Goal: Task Accomplishment & Management: Manage account settings

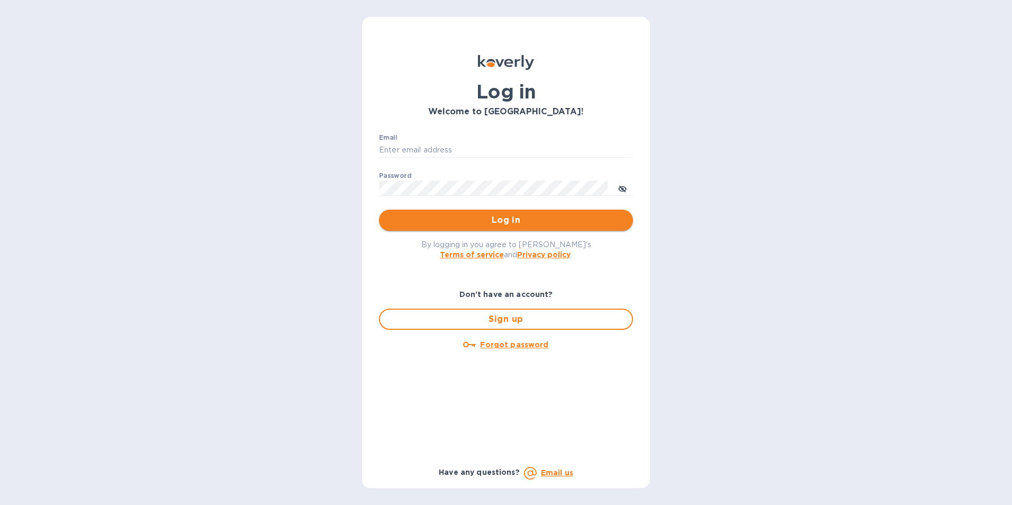
type input "[PERSON_NAME][EMAIL_ADDRESS][DOMAIN_NAME]"
click at [513, 219] on span "Log in" at bounding box center [506, 220] width 237 height 13
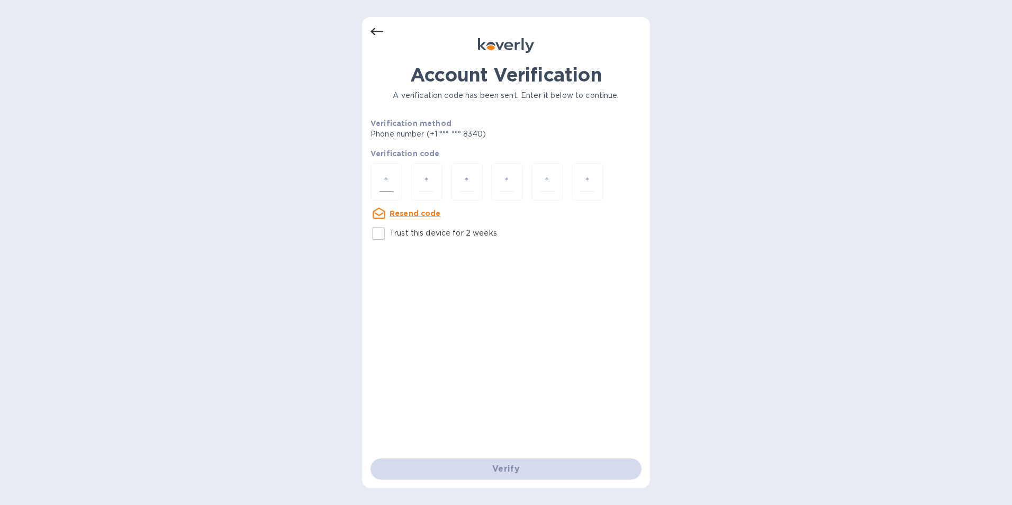
click at [389, 182] on input "number" at bounding box center [387, 182] width 14 height 20
type input "8"
type input "5"
type input "0"
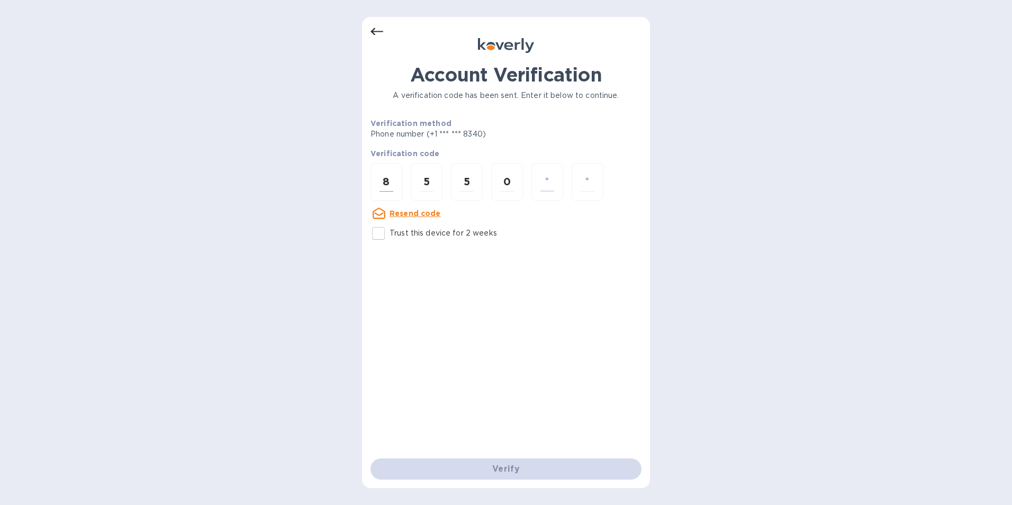
type input "8"
type input "0"
